Goal: Task Accomplishment & Management: Manage account settings

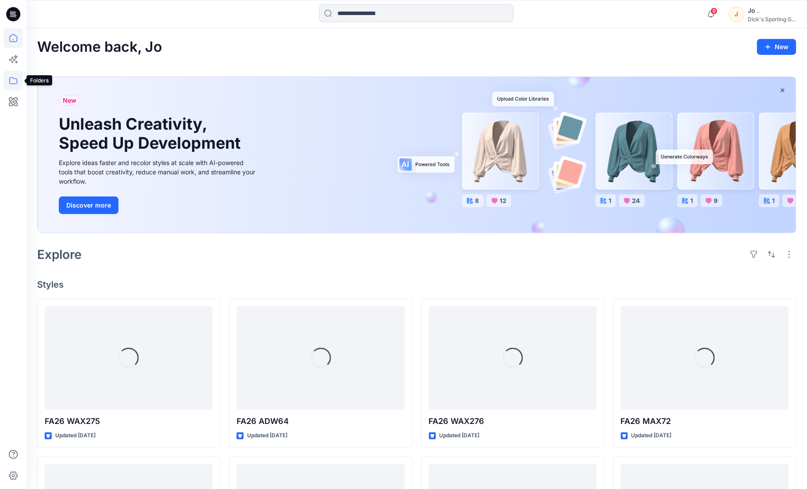
click at [11, 87] on icon at bounding box center [13, 80] width 19 height 19
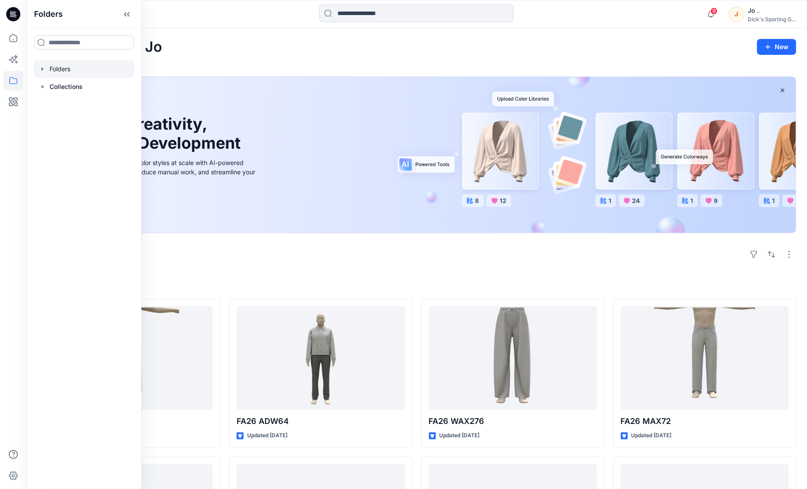
click at [61, 71] on div at bounding box center [84, 69] width 101 height 18
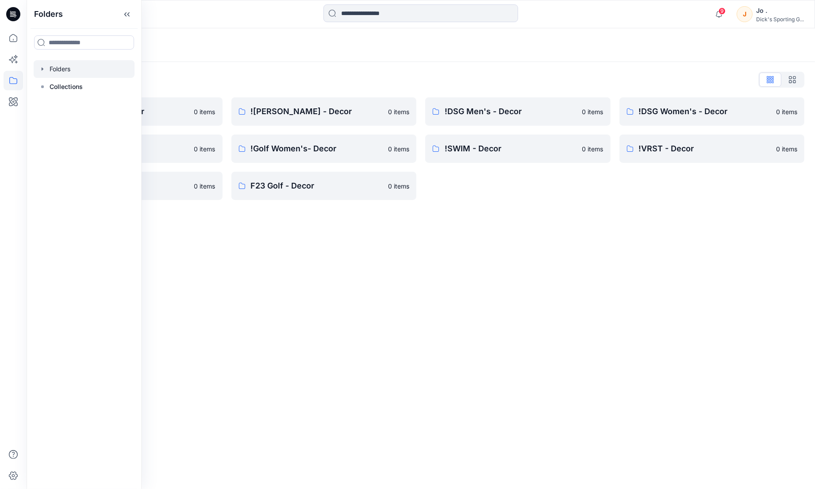
drag, startPoint x: 446, startPoint y: 325, endPoint x: 436, endPoint y: 298, distance: 28.1
click at [445, 325] on div "Folders Folders List !Alpine Design - Decor 0 items !Golf Men's - Decor 0 items…" at bounding box center [421, 258] width 788 height 460
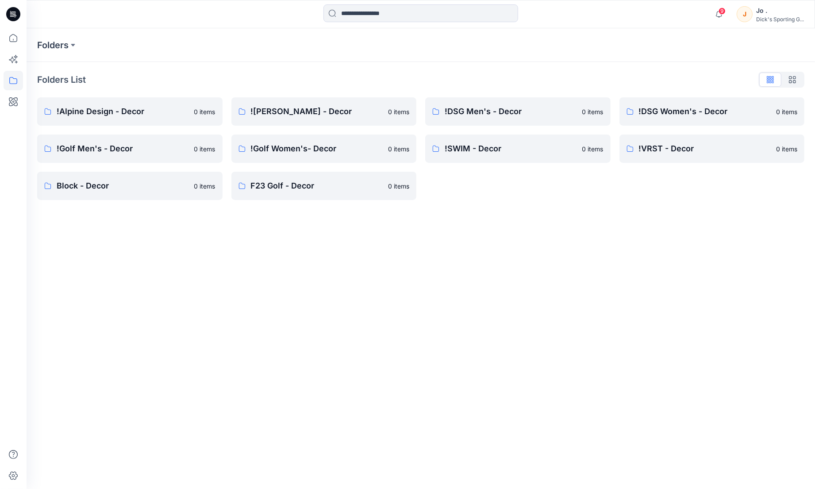
click at [703, 245] on div "Folders Folders List !Alpine Design - Decor 0 items !Golf Men's - Decor 0 items…" at bounding box center [421, 258] width 788 height 460
click at [285, 111] on p "![PERSON_NAME] - Decor" at bounding box center [317, 111] width 132 height 12
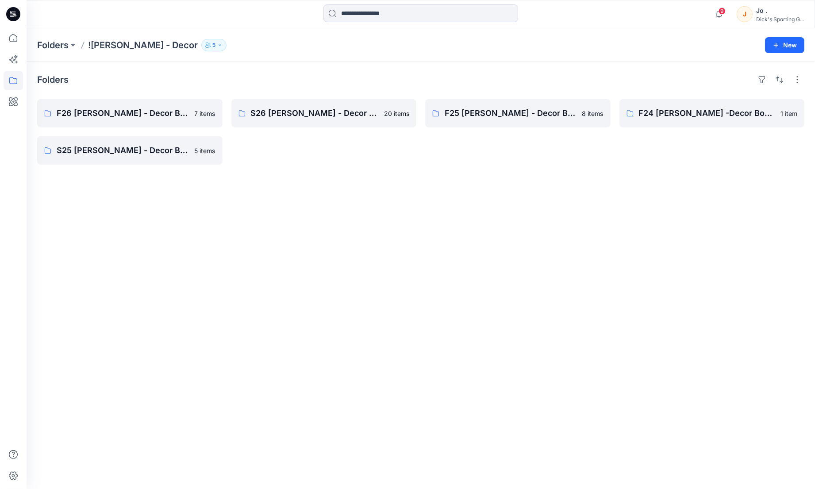
click at [297, 168] on div "Folders F26 CALIA - Decor Board 7 items S25 CALIA - Decor Board 5 items S26 CAL…" at bounding box center [421, 275] width 788 height 427
click at [279, 119] on p "S26 [PERSON_NAME] - Decor Board" at bounding box center [323, 113] width 145 height 12
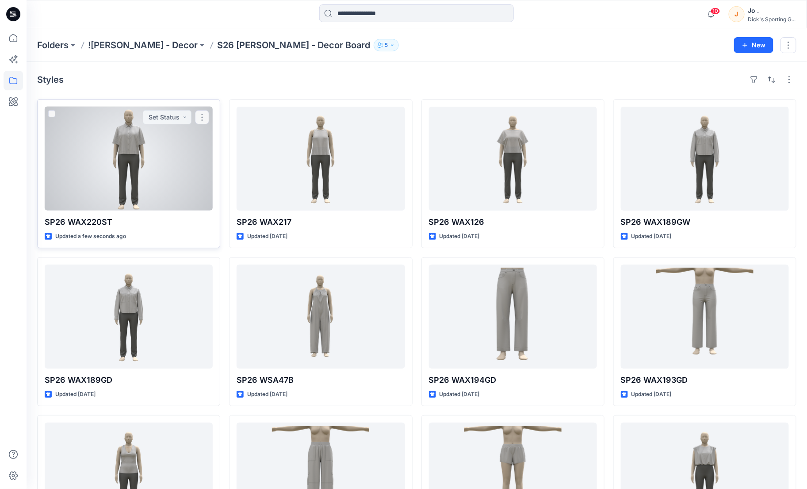
click at [138, 211] on div "SP26 WAX220ST Updated a few seconds ago Set Status" at bounding box center [128, 173] width 183 height 149
click at [128, 184] on div at bounding box center [129, 159] width 168 height 104
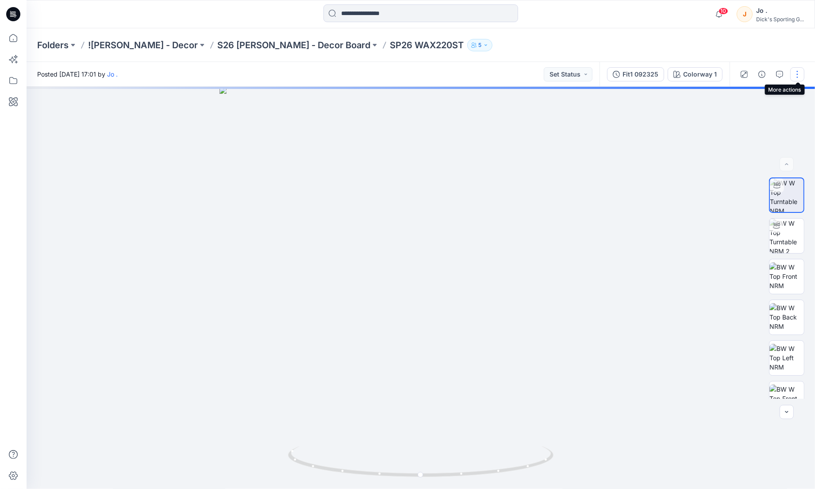
click at [798, 77] on button "button" at bounding box center [797, 74] width 14 height 14
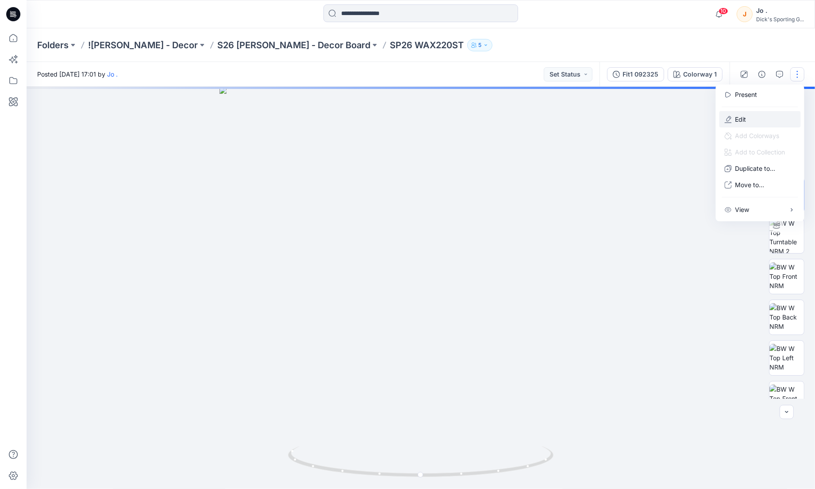
click at [739, 119] on p "Edit" at bounding box center [740, 119] width 11 height 9
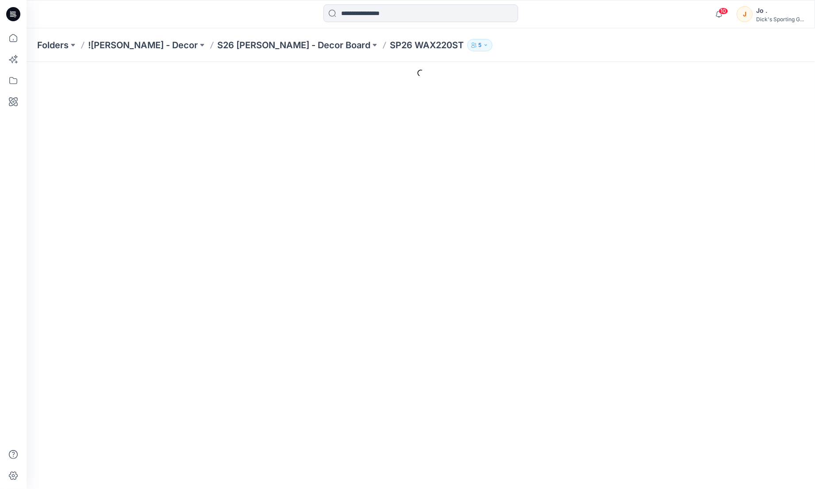
drag, startPoint x: 273, startPoint y: 201, endPoint x: 281, endPoint y: 201, distance: 8.0
click at [273, 201] on textarea "Description" at bounding box center [293, 202] width 213 height 43
click at [722, 15] on icon "button" at bounding box center [718, 14] width 17 height 18
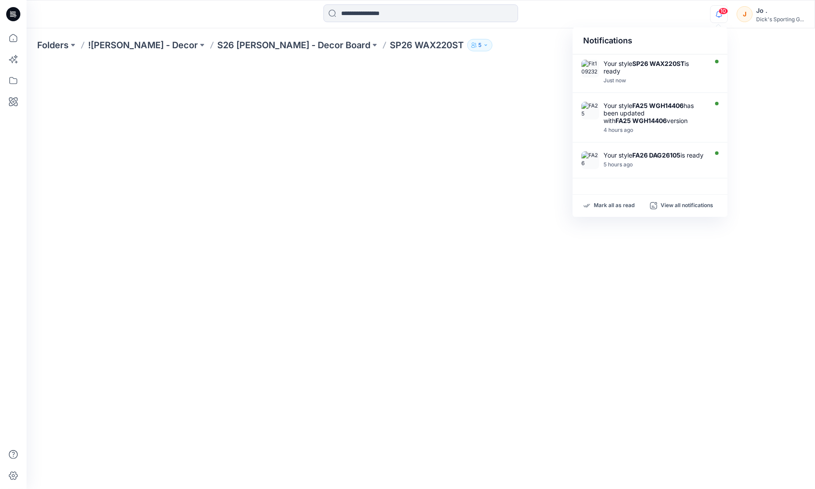
click at [501, 160] on div at bounding box center [494, 153] width 614 height 43
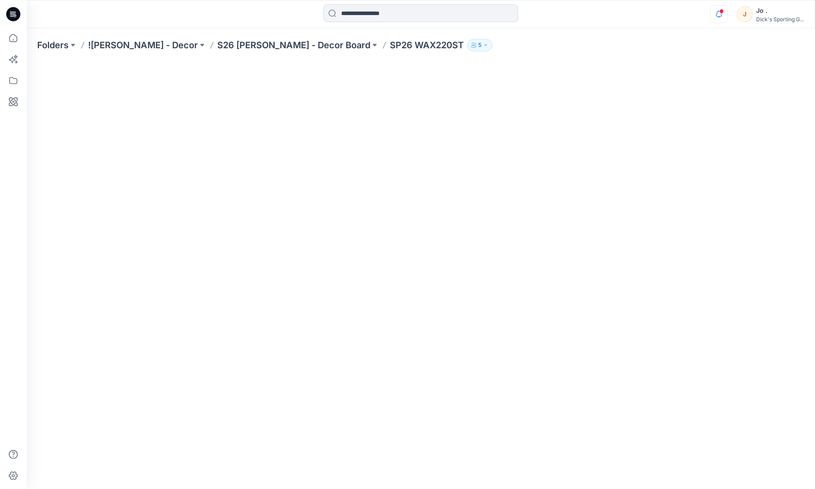
scroll to position [75, 0]
click at [390, 46] on p "SP26 WAX220ST" at bounding box center [427, 45] width 74 height 12
click at [264, 46] on p "S26 [PERSON_NAME] - Decor Board" at bounding box center [293, 45] width 153 height 12
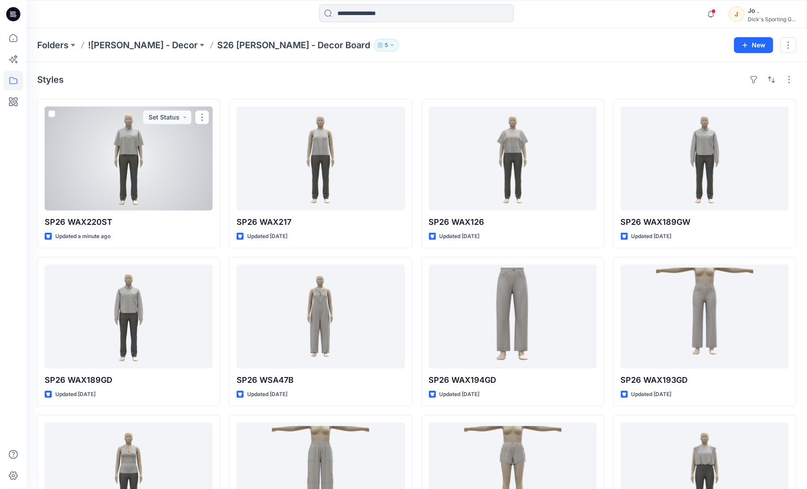
click at [114, 165] on div at bounding box center [129, 159] width 168 height 104
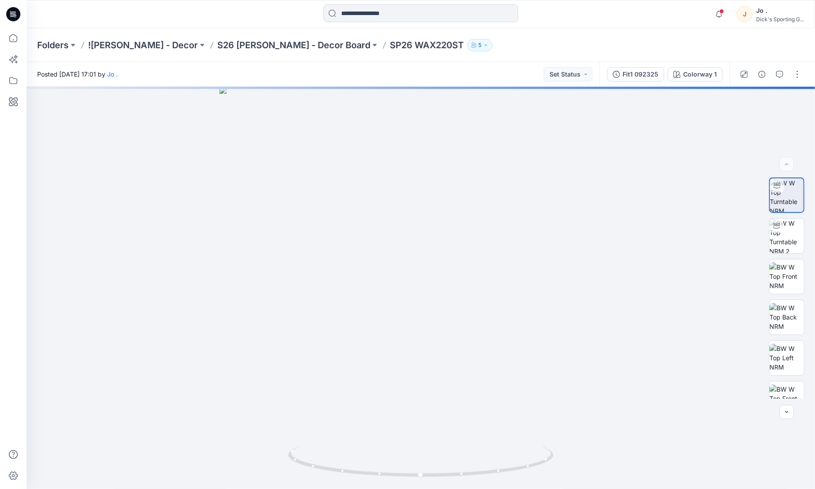
drag, startPoint x: 799, startPoint y: 76, endPoint x: 789, endPoint y: 84, distance: 13.2
click at [798, 76] on button "button" at bounding box center [797, 74] width 14 height 14
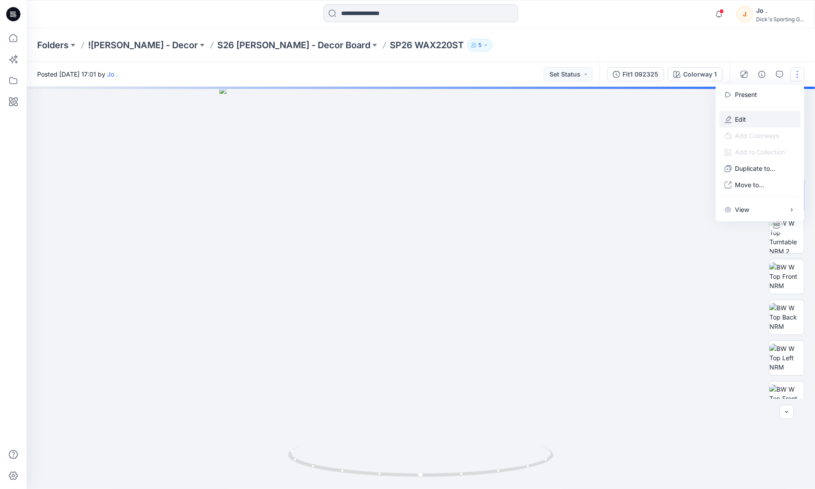
click at [733, 119] on button "Edit" at bounding box center [759, 119] width 81 height 16
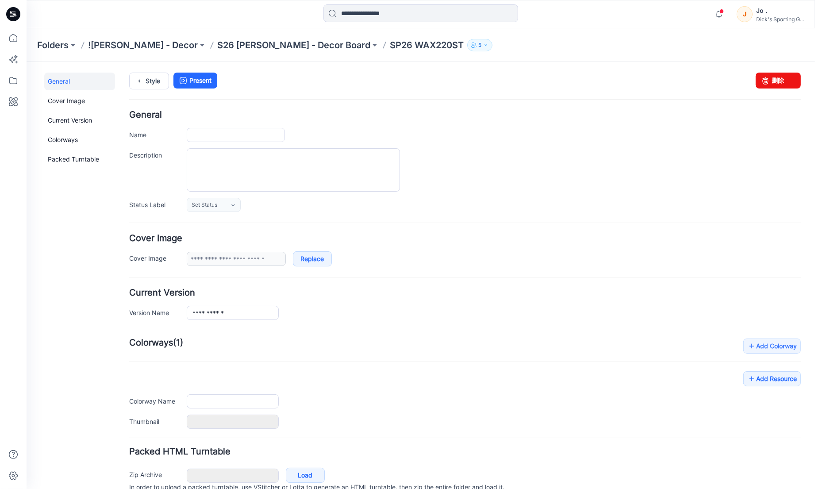
type input "**********"
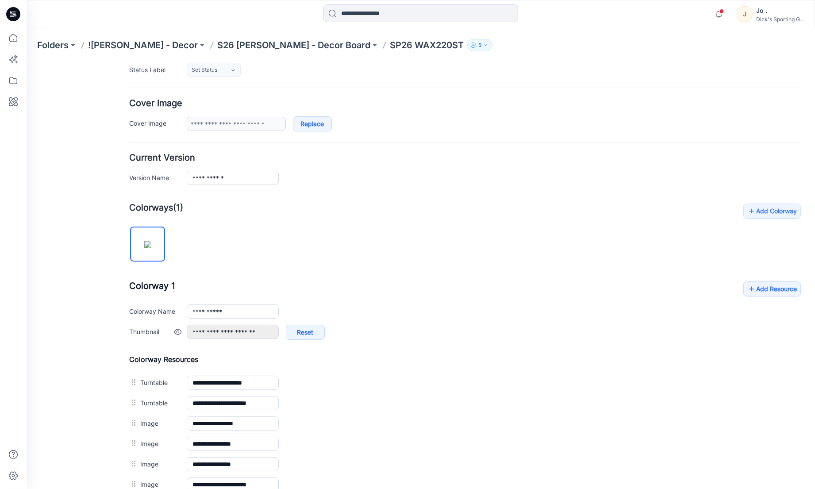
scroll to position [244, 0]
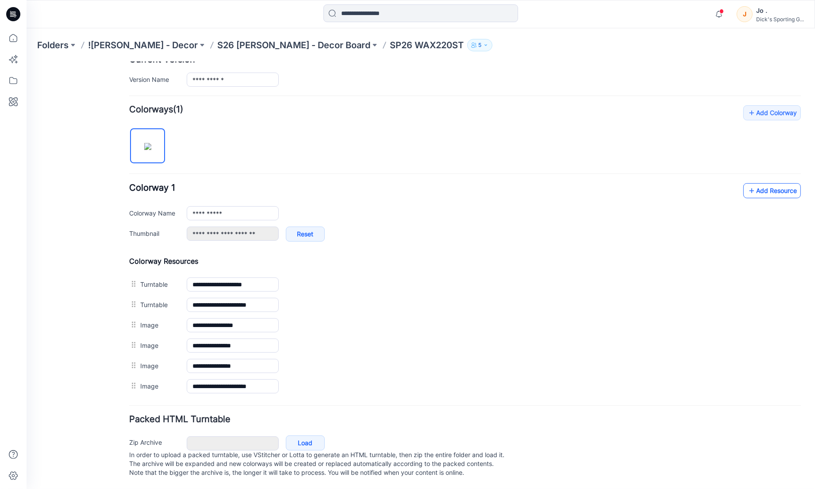
click at [757, 183] on link "Add Resource" at bounding box center [771, 190] width 57 height 15
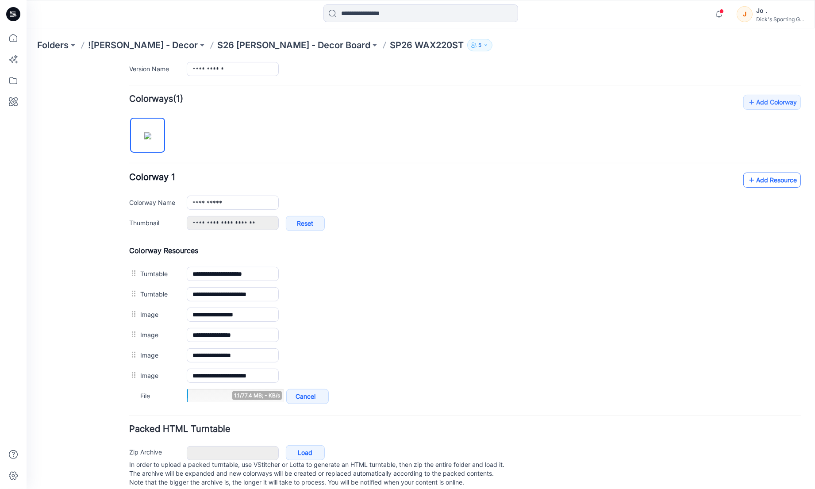
click at [759, 180] on link "Add Resource" at bounding box center [771, 179] width 57 height 15
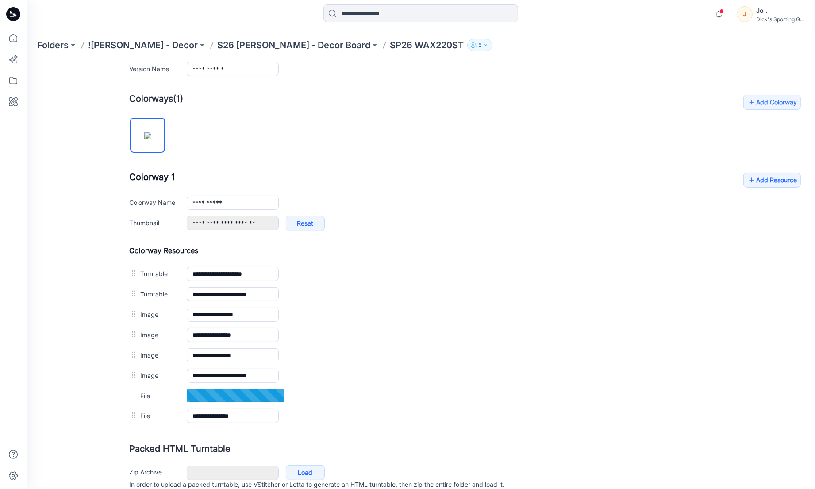
click at [73, 356] on div "General Cover Image Current Version Colorways Packed Turntable" at bounding box center [79, 172] width 71 height 689
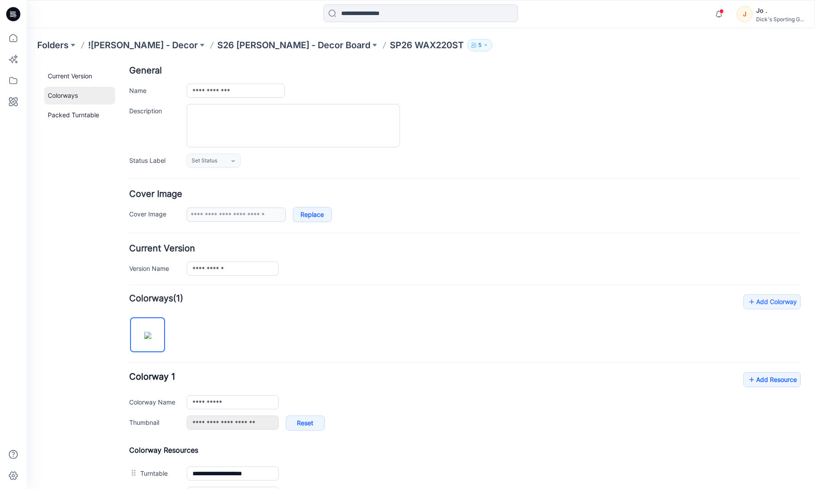
scroll to position [0, 0]
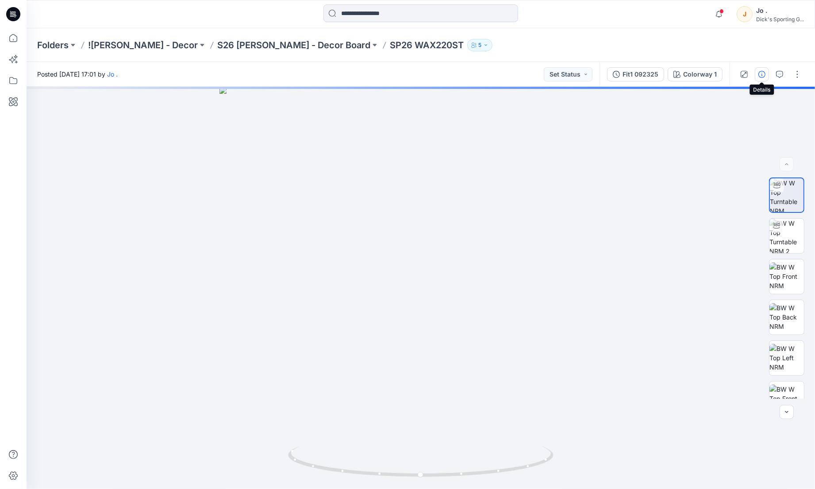
click at [759, 76] on icon "button" at bounding box center [761, 74] width 7 height 7
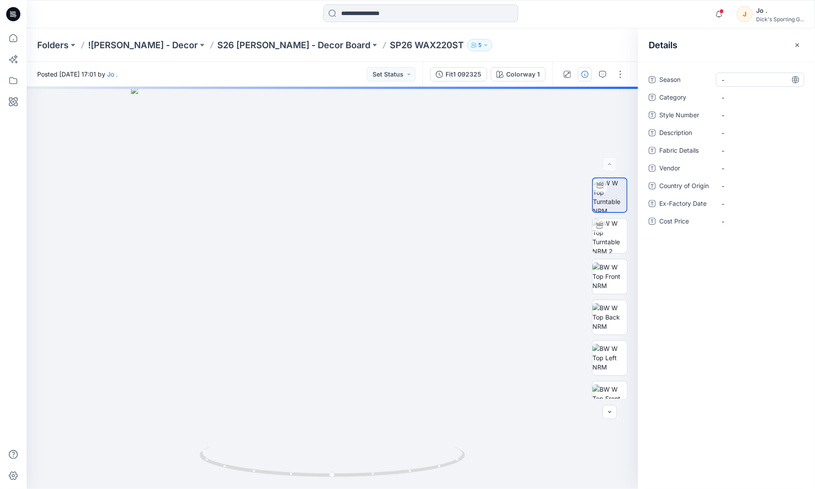
click at [735, 83] on span "-" at bounding box center [759, 79] width 77 height 9
type textarea "**********"
click at [733, 100] on span "-" at bounding box center [759, 97] width 77 height 9
click at [738, 100] on span "-" at bounding box center [759, 97] width 77 height 9
type textarea "*****"
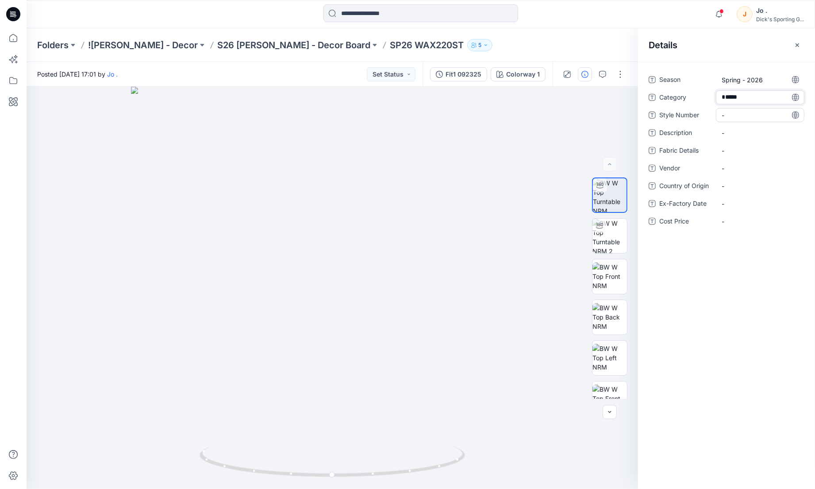
click at [730, 120] on div "-" at bounding box center [760, 115] width 88 height 14
click at [736, 117] on Number "-" at bounding box center [759, 115] width 77 height 9
type textarea "********"
click at [735, 139] on div "-" at bounding box center [760, 133] width 88 height 14
click at [738, 134] on span "-" at bounding box center [759, 132] width 77 height 9
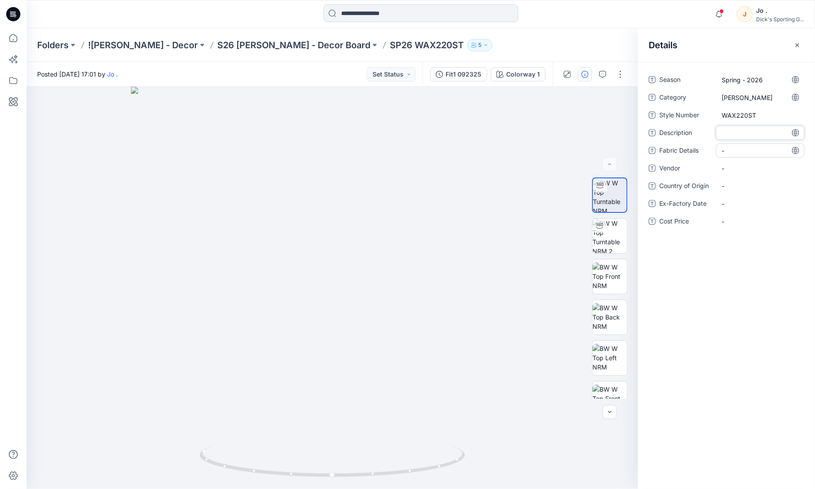
type textarea "**********"
click at [732, 146] on div "Season Spring - 2026 Category CALIA Style Number WAX220ST Description WOVEN SHO…" at bounding box center [726, 163] width 156 height 181
click at [725, 166] on Details "-" at bounding box center [759, 165] width 77 height 9
click at [738, 158] on div "-" at bounding box center [760, 165] width 88 height 14
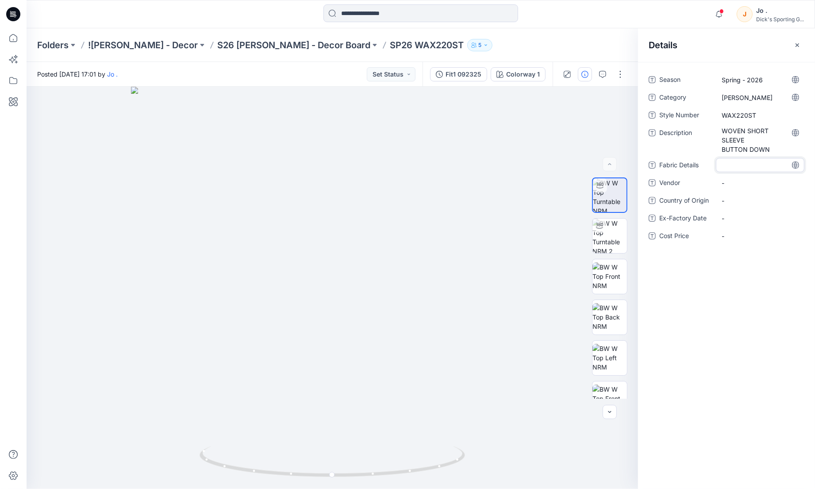
click at [733, 165] on textarea at bounding box center [760, 165] width 88 height 14
type textarea "**********"
click at [733, 184] on span "-" at bounding box center [759, 182] width 77 height 9
type textarea "*****"
click at [735, 201] on Origin "-" at bounding box center [759, 200] width 77 height 9
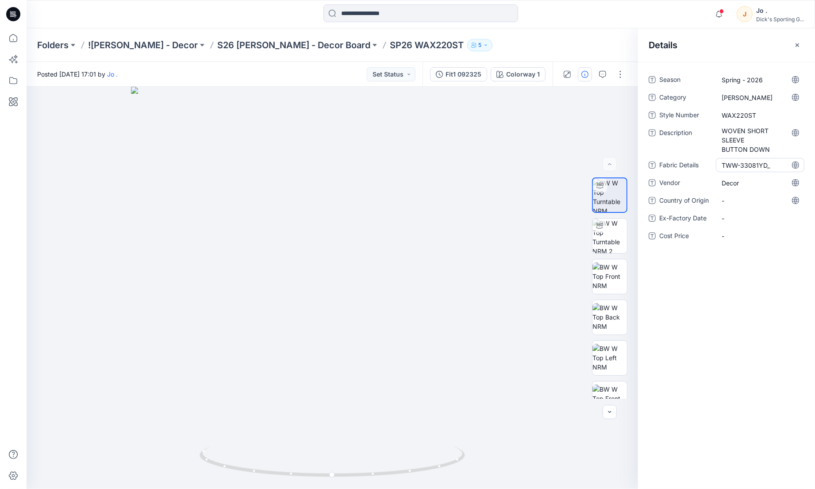
click at [773, 166] on Details "TWW-33081YD_" at bounding box center [759, 165] width 77 height 9
click at [745, 180] on span "Decor" at bounding box center [759, 182] width 77 height 9
click at [770, 158] on div "TWW-33081YD_" at bounding box center [760, 165] width 88 height 14
type textarea "**********"
click at [759, 183] on span "Decor" at bounding box center [759, 182] width 77 height 9
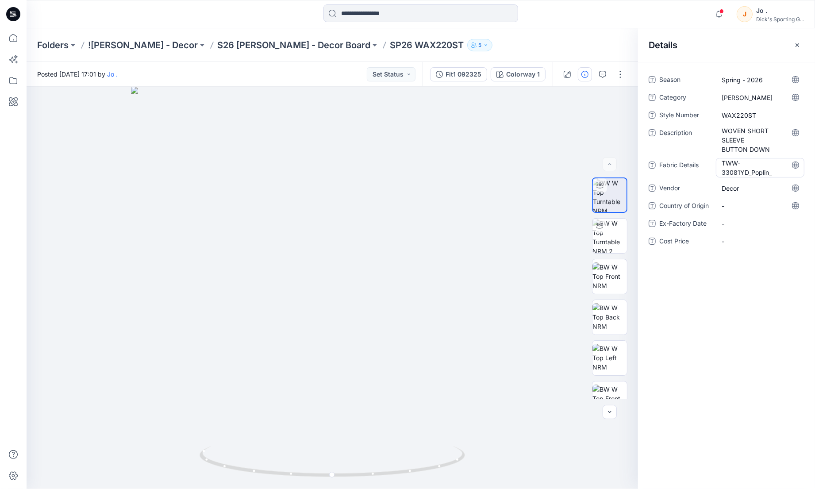
click at [783, 173] on Details "TWW-33081YD_Poplin_" at bounding box center [759, 167] width 77 height 19
type textarea "**********"
click at [774, 184] on div "**********" at bounding box center [726, 165] width 156 height 185
click at [771, 111] on Number "WAX220ST" at bounding box center [759, 115] width 77 height 9
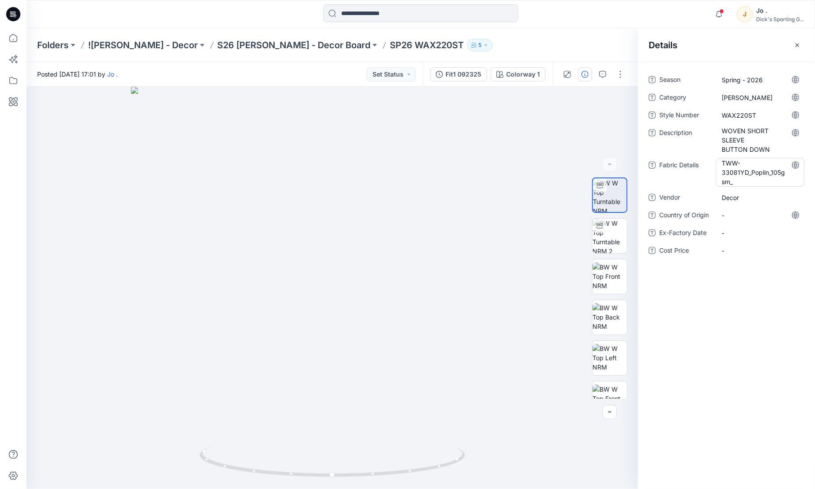
click at [788, 181] on Details "TWW-33081YD_Poplin_105gsm_" at bounding box center [759, 172] width 77 height 28
click at [753, 184] on textarea "**********" at bounding box center [760, 172] width 88 height 28
type textarea "**********"
click at [770, 194] on span "Decor" at bounding box center [759, 195] width 77 height 9
click at [746, 208] on div "-" at bounding box center [760, 215] width 88 height 14
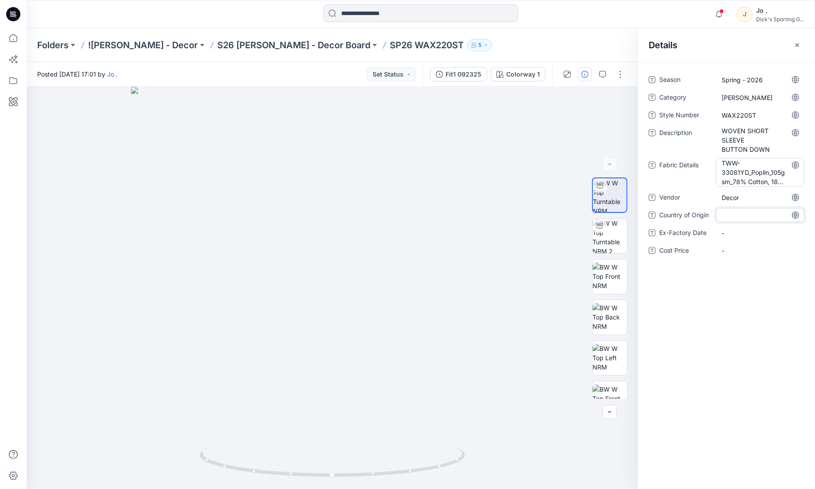
click at [759, 180] on Details "TWW-33081YD_Poplin_105gsm_78% Cotton, 18% Nylon,4% Spandex" at bounding box center [759, 172] width 77 height 28
click at [759, 180] on textarea "**********" at bounding box center [760, 172] width 88 height 28
click at [777, 179] on textarea "**********" at bounding box center [760, 172] width 88 height 28
click at [770, 221] on div "-" at bounding box center [760, 214] width 88 height 14
drag, startPoint x: 731, startPoint y: 314, endPoint x: 724, endPoint y: 4, distance: 309.7
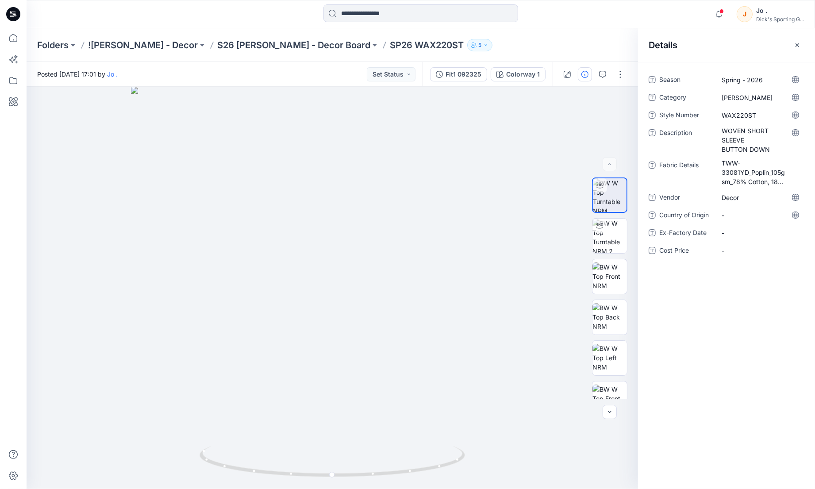
click at [731, 312] on div "Season Spring - 2026 Category CALIA Style Number WAX220ST Description WOVEN SHO…" at bounding box center [726, 275] width 177 height 427
click at [793, 43] on button "button" at bounding box center [797, 45] width 14 height 14
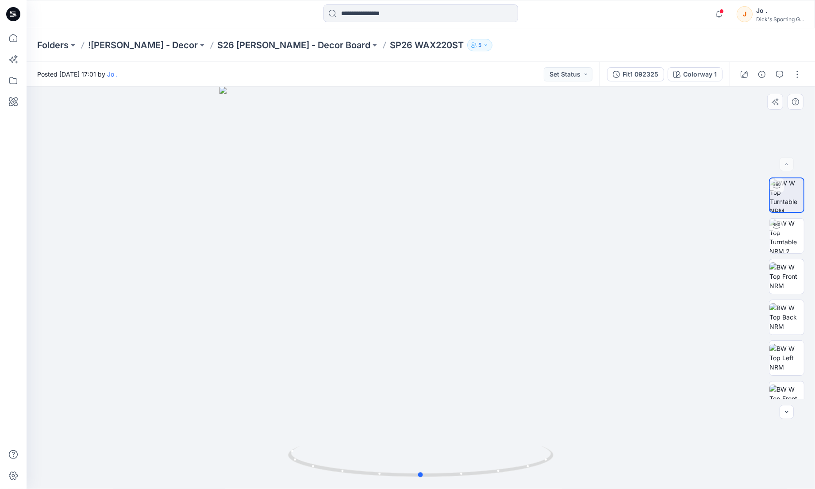
drag, startPoint x: 648, startPoint y: 207, endPoint x: 620, endPoint y: 146, distance: 66.1
click at [648, 200] on div at bounding box center [421, 288] width 788 height 402
drag, startPoint x: 628, startPoint y: 326, endPoint x: 627, endPoint y: 312, distance: 14.2
click at [628, 321] on div at bounding box center [421, 288] width 788 height 402
